Goal: Task Accomplishment & Management: Manage account settings

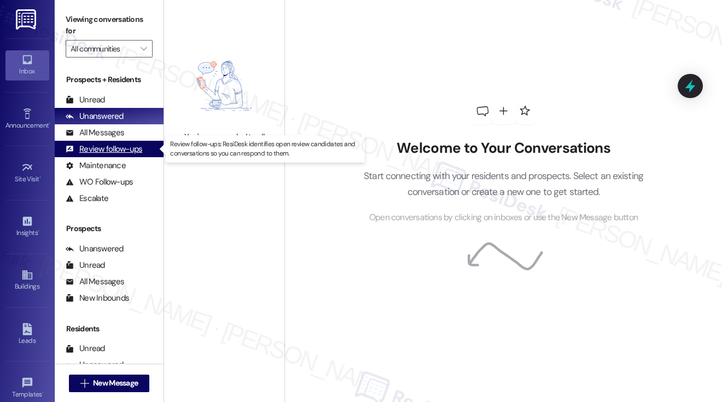
click at [117, 153] on div "Review follow-ups" at bounding box center [104, 148] width 77 height 11
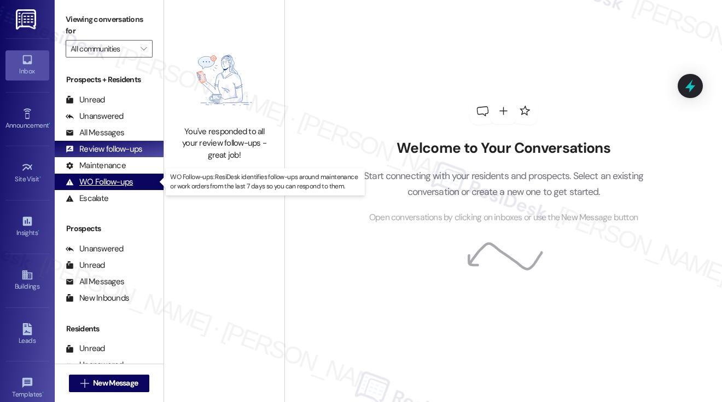
click at [105, 183] on div "WO Follow-ups" at bounding box center [99, 181] width 67 height 11
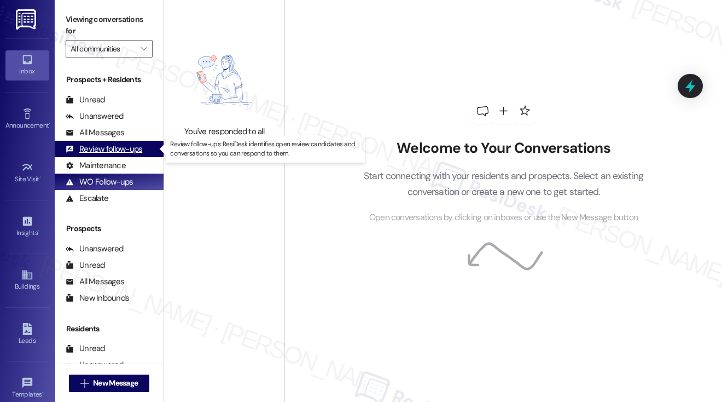
click at [106, 151] on div "Review follow-ups" at bounding box center [104, 148] width 77 height 11
